Goal: Task Accomplishment & Management: Manage account settings

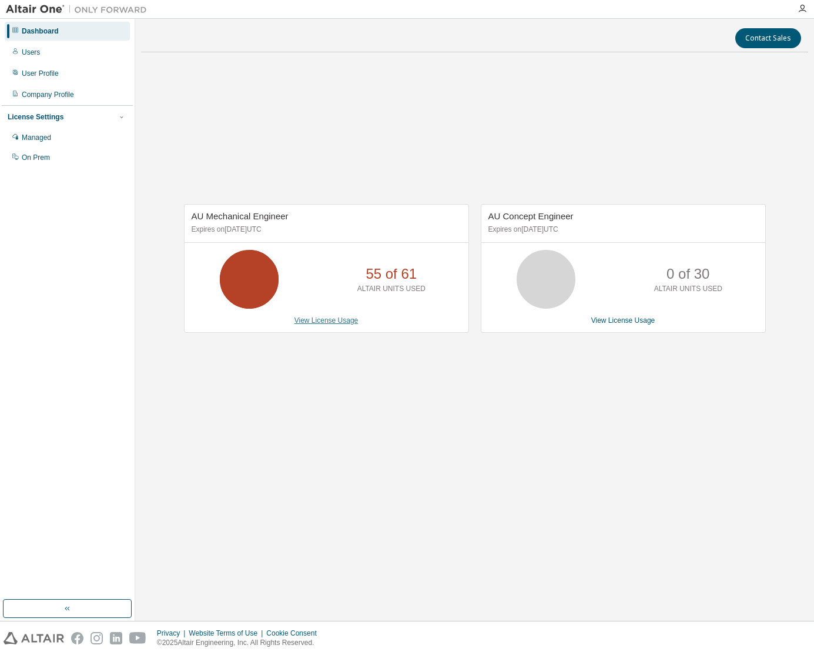
click at [338, 323] on link "View License Usage" at bounding box center [327, 320] width 64 height 8
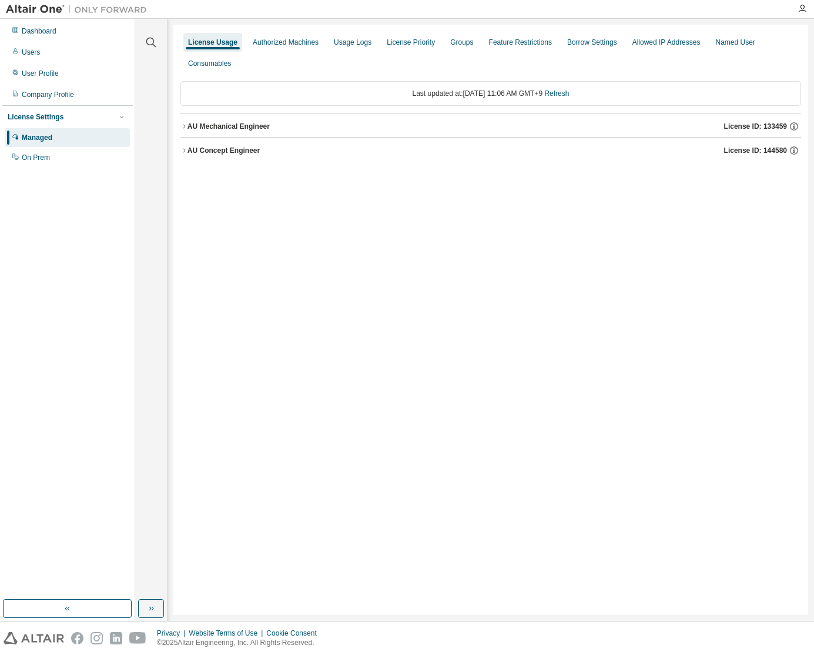
click at [184, 126] on icon "button" at bounding box center [184, 126] width 7 height 7
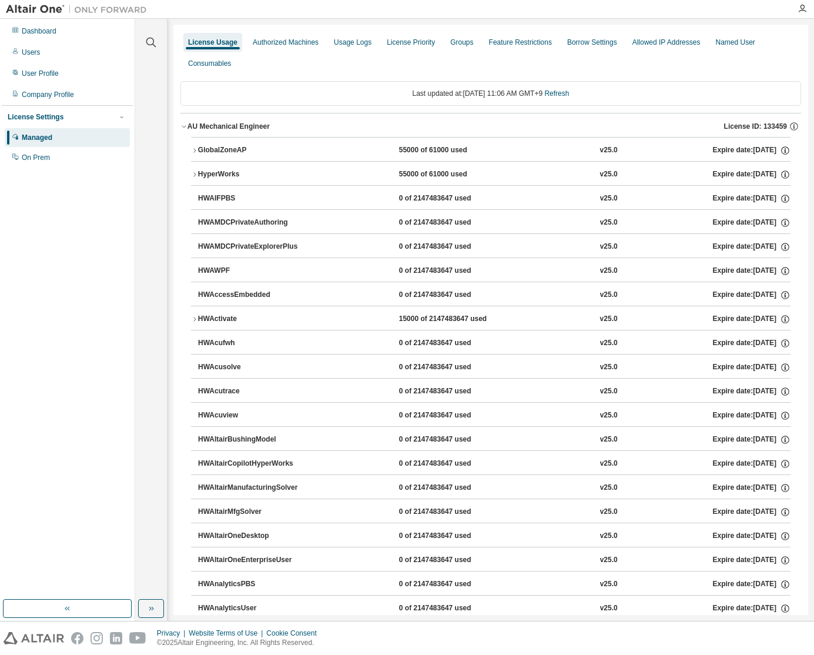
click at [193, 173] on icon "button" at bounding box center [194, 174] width 7 height 7
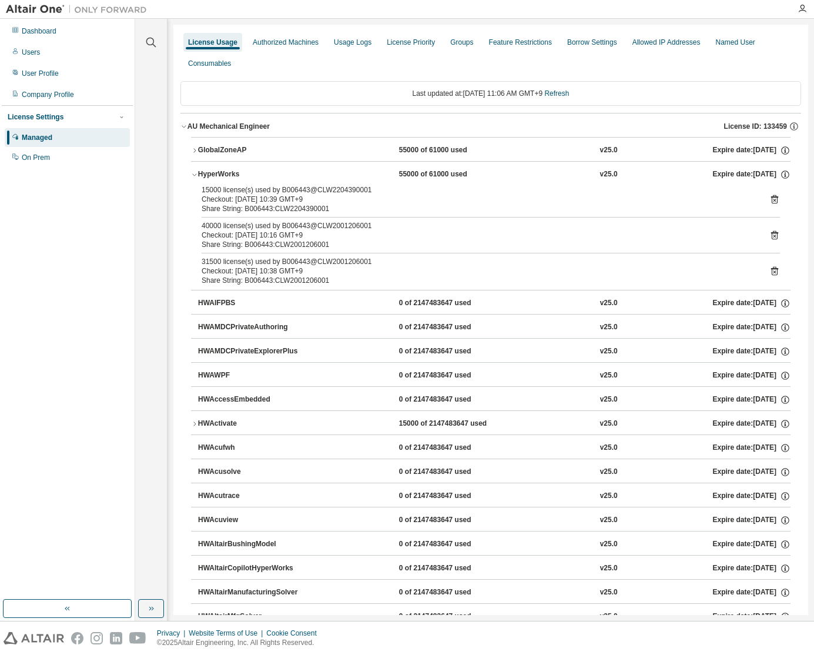
click at [249, 189] on div "15000 license(s) used by B006443@CLW2204390001" at bounding box center [477, 189] width 550 height 9
